Goal: Navigation & Orientation: Find specific page/section

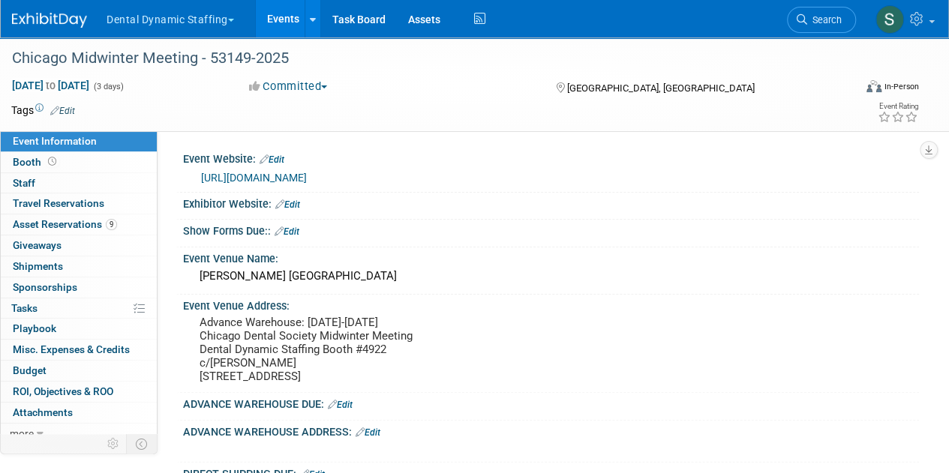
click at [151, 26] on button "Dental Dynamic Staffing" at bounding box center [179, 16] width 148 height 33
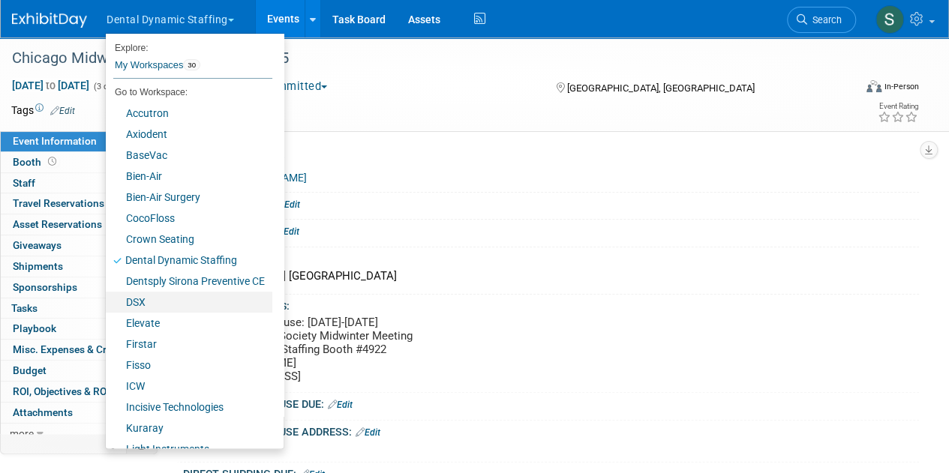
click at [177, 308] on link "DSX" at bounding box center [189, 302] width 167 height 21
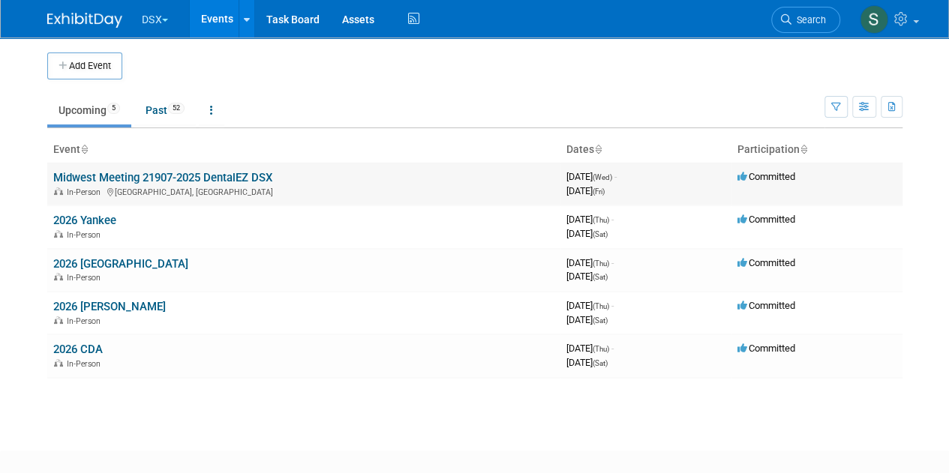
click at [164, 172] on link "Midwest Meeting 21907-2025 DentalEZ DSX" at bounding box center [162, 178] width 219 height 14
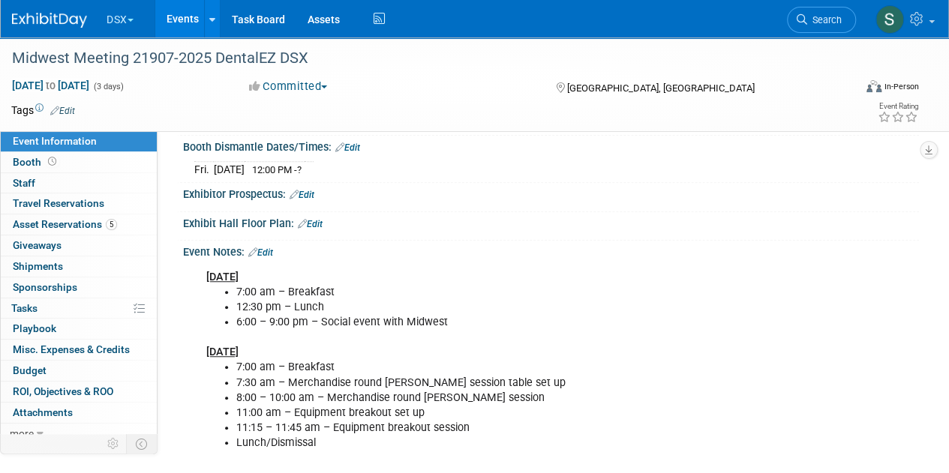
scroll to position [458, 0]
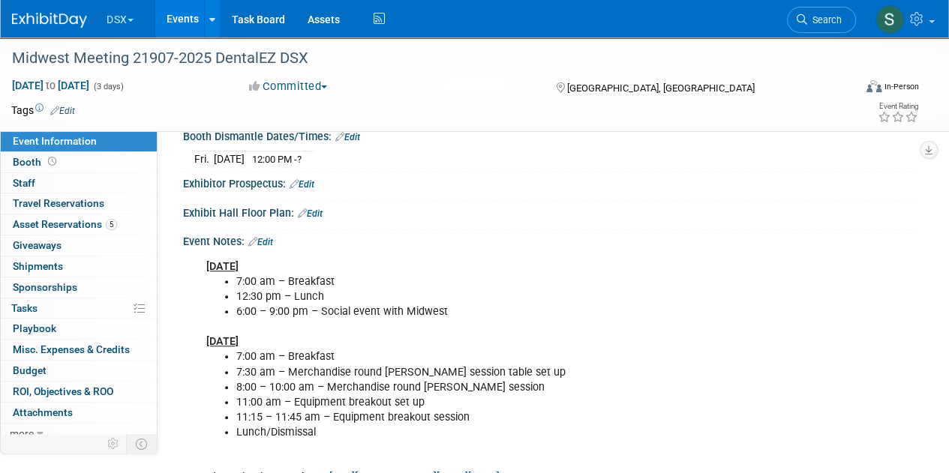
click at [119, 21] on button "DSX" at bounding box center [128, 16] width 47 height 33
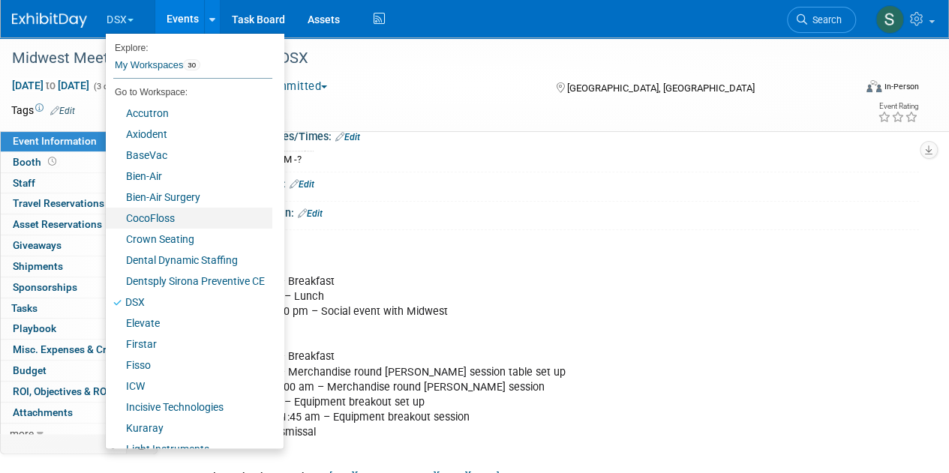
click at [201, 217] on link "CocoFloss" at bounding box center [189, 218] width 167 height 21
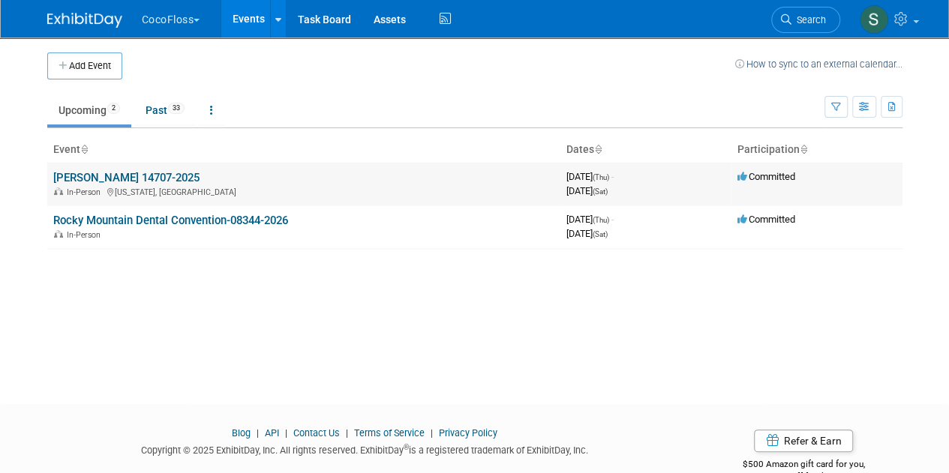
click at [171, 179] on link "[PERSON_NAME] 14707-2025" at bounding box center [126, 178] width 146 height 14
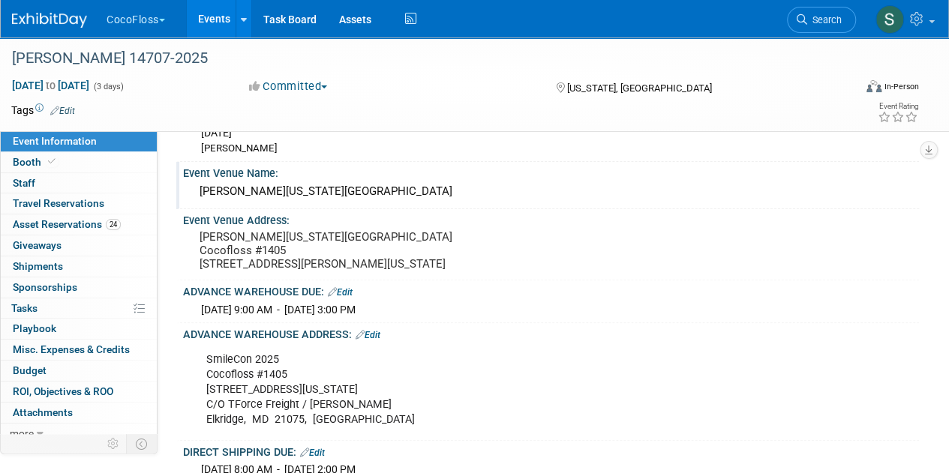
scroll to position [100, 0]
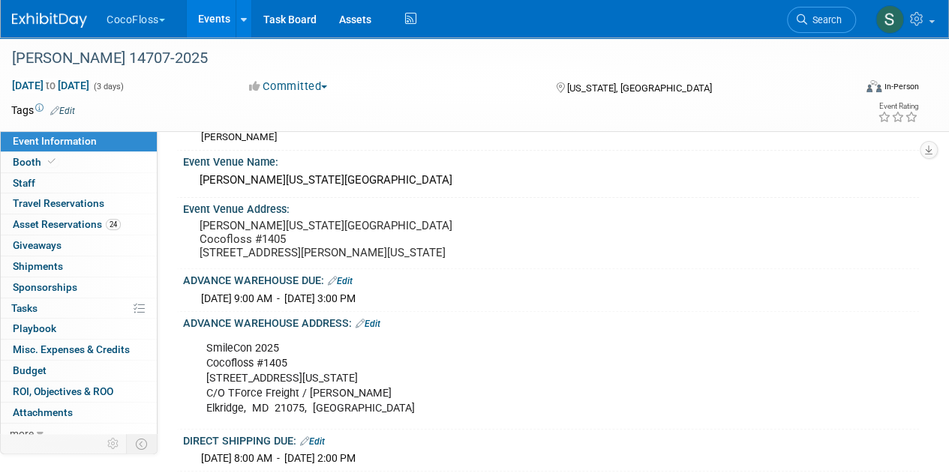
click at [275, 306] on div "[DATE] 9:00 AM - [DATE] 3:00 PM" at bounding box center [550, 296] width 713 height 19
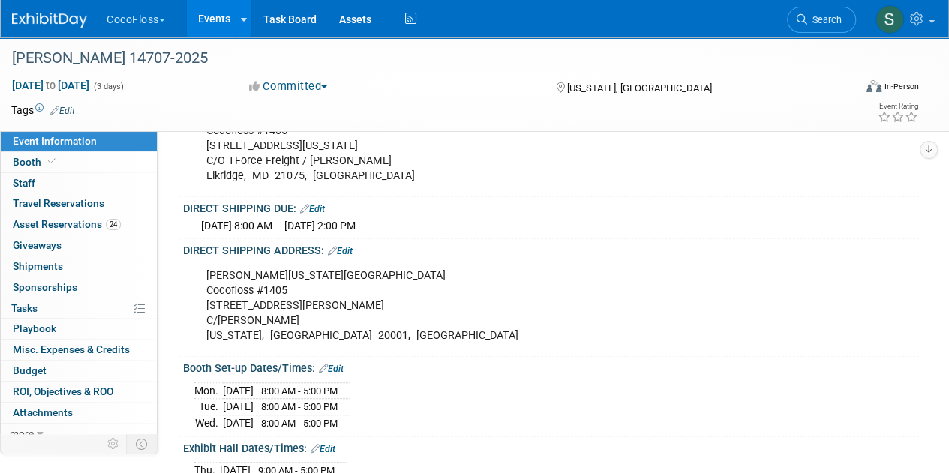
scroll to position [333, 0]
